Goal: Information Seeking & Learning: Find specific fact

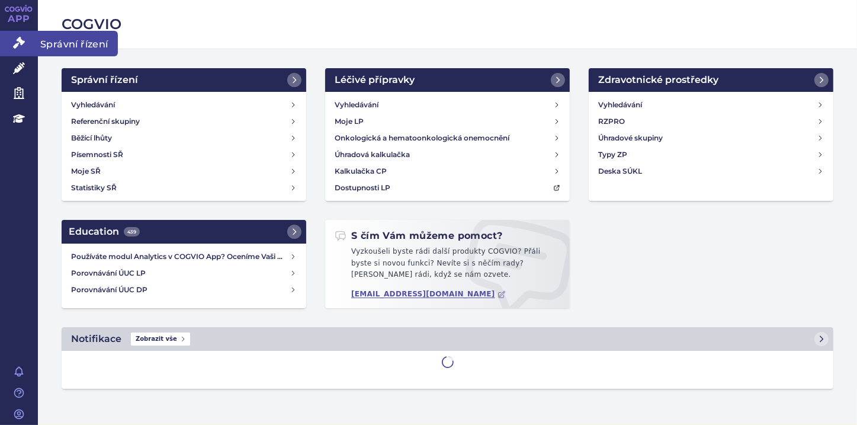
drag, startPoint x: 0, startPoint y: 0, endPoint x: 24, endPoint y: 47, distance: 53.3
click at [24, 47] on icon at bounding box center [19, 43] width 12 height 12
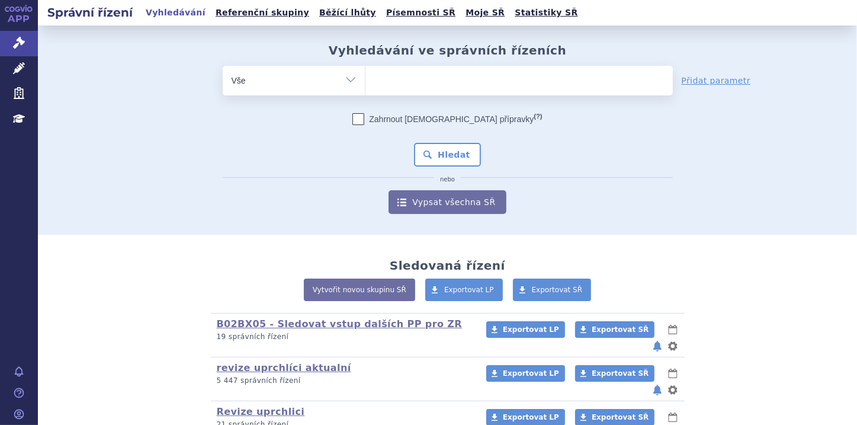
click at [374, 76] on input "search" at bounding box center [377, 79] width 7 height 15
paste input "[MEDICAL_DATA]"
type input "TREMFYA"
select select "TREMFYA"
click at [438, 157] on button "Hledat" at bounding box center [447, 155] width 67 height 24
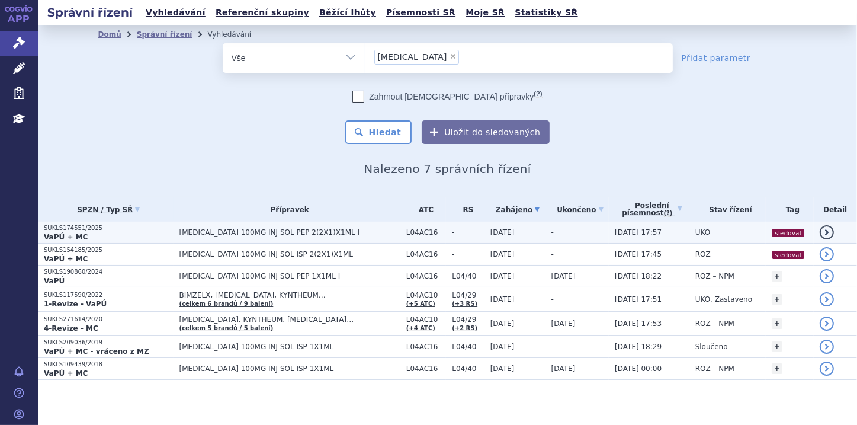
click at [92, 233] on p "VaPÚ + MC" at bounding box center [109, 236] width 130 height 9
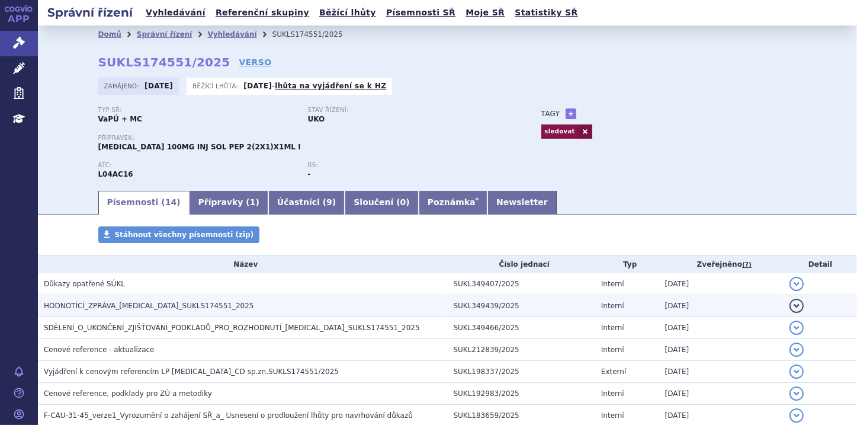
click at [111, 302] on span "HODNOTÍCÍ_ZPRÁVA_TREMFYA_SUKLS174551_2025" at bounding box center [149, 306] width 210 height 8
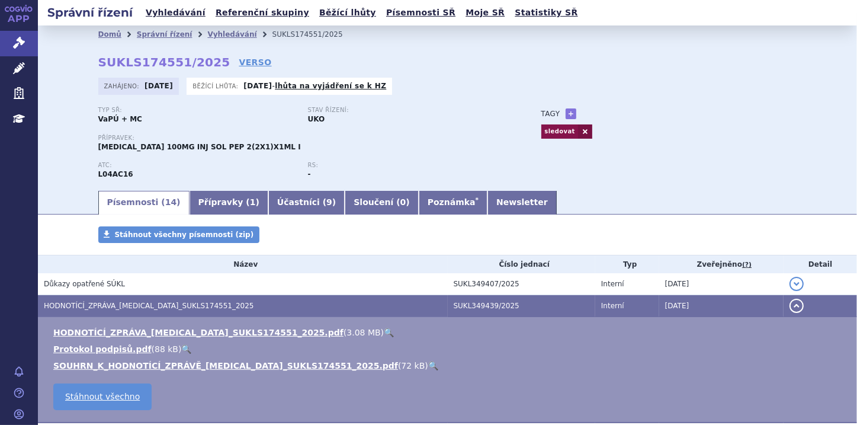
click at [401, 367] on span "72 kB" at bounding box center [413, 365] width 24 height 9
click at [428, 366] on link "🔍" at bounding box center [433, 365] width 10 height 9
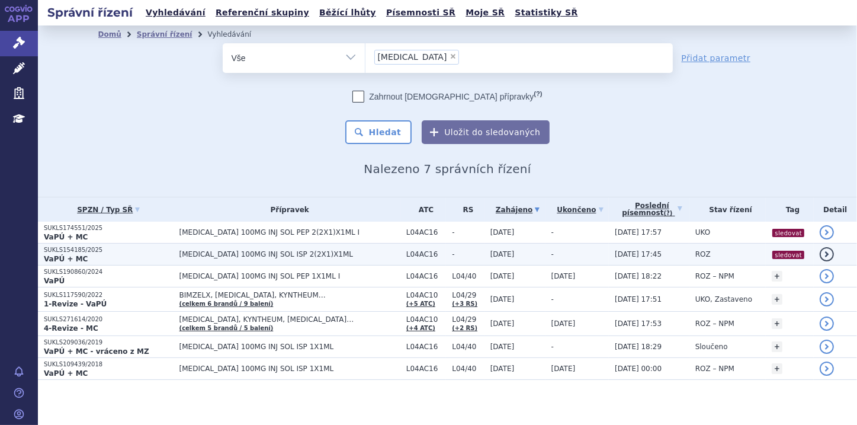
click at [125, 254] on p "VaPÚ + MC" at bounding box center [109, 258] width 130 height 9
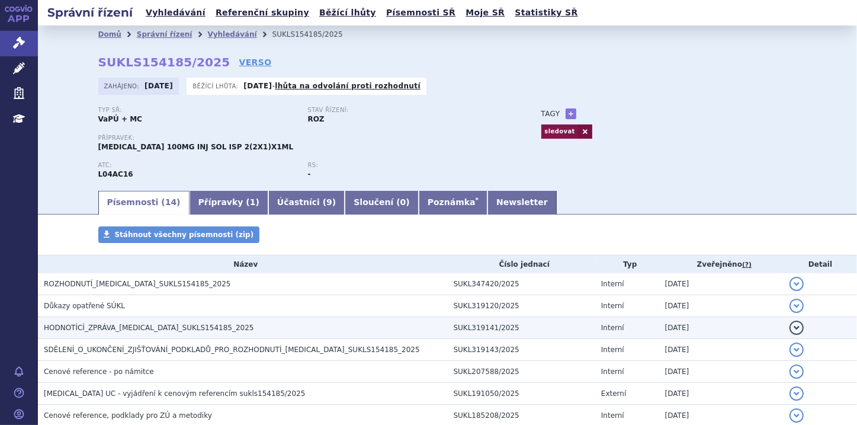
click at [155, 326] on span "HODNOTÍCÍ_ZPRÁVA_[MEDICAL_DATA]_SUKLS154185_2025" at bounding box center [149, 328] width 210 height 8
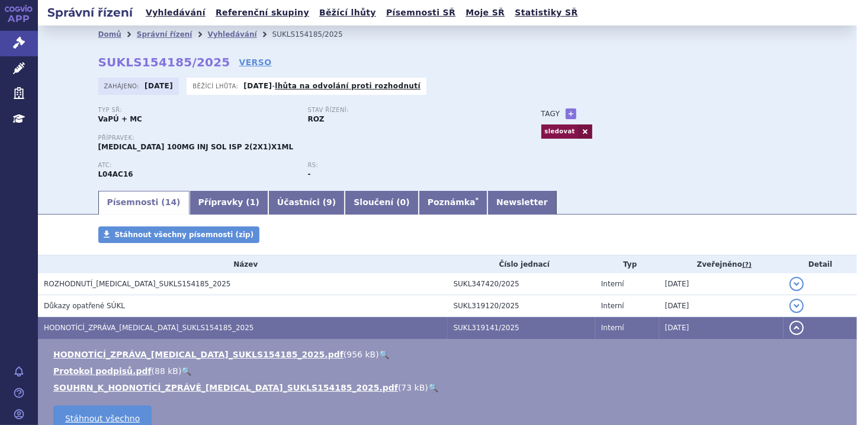
click at [428, 386] on link "🔍" at bounding box center [433, 387] width 10 height 9
